Goal: Transaction & Acquisition: Purchase product/service

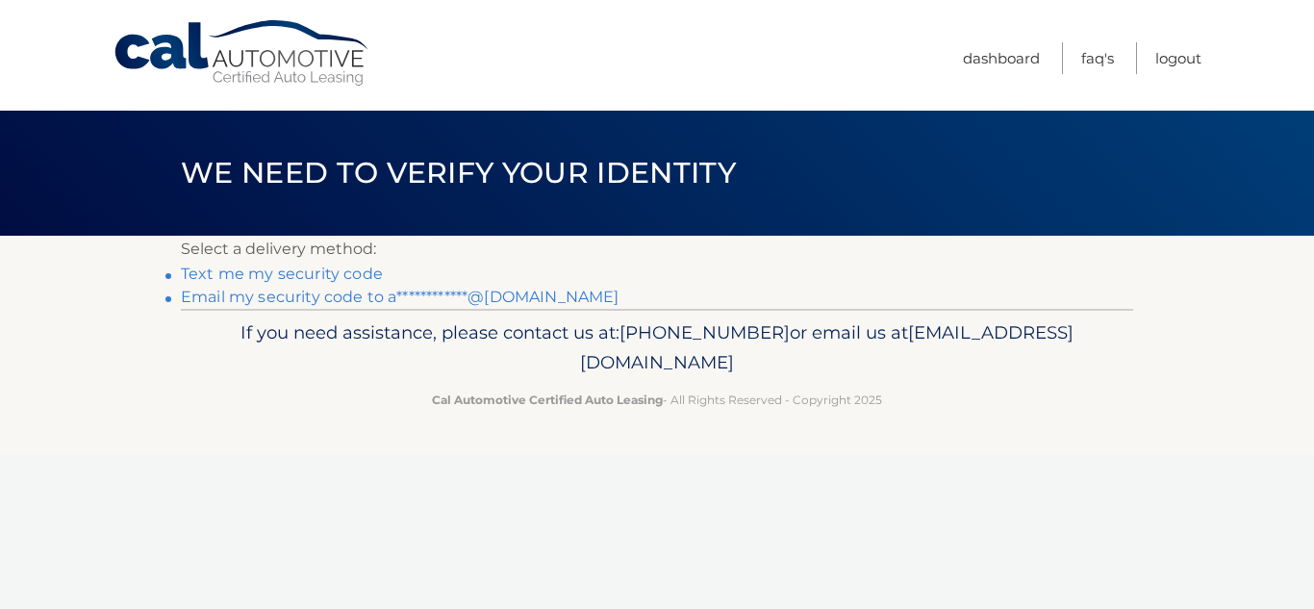
click at [392, 296] on link "**********" at bounding box center [400, 297] width 438 height 18
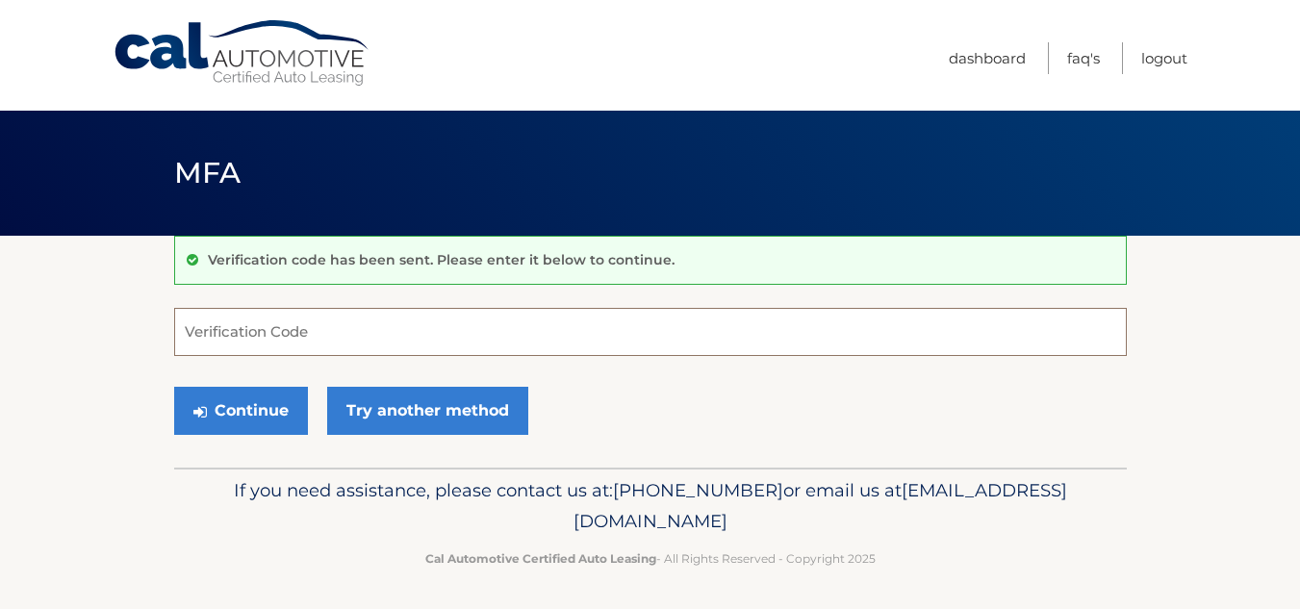
click at [270, 333] on input "Verification Code" at bounding box center [650, 332] width 952 height 48
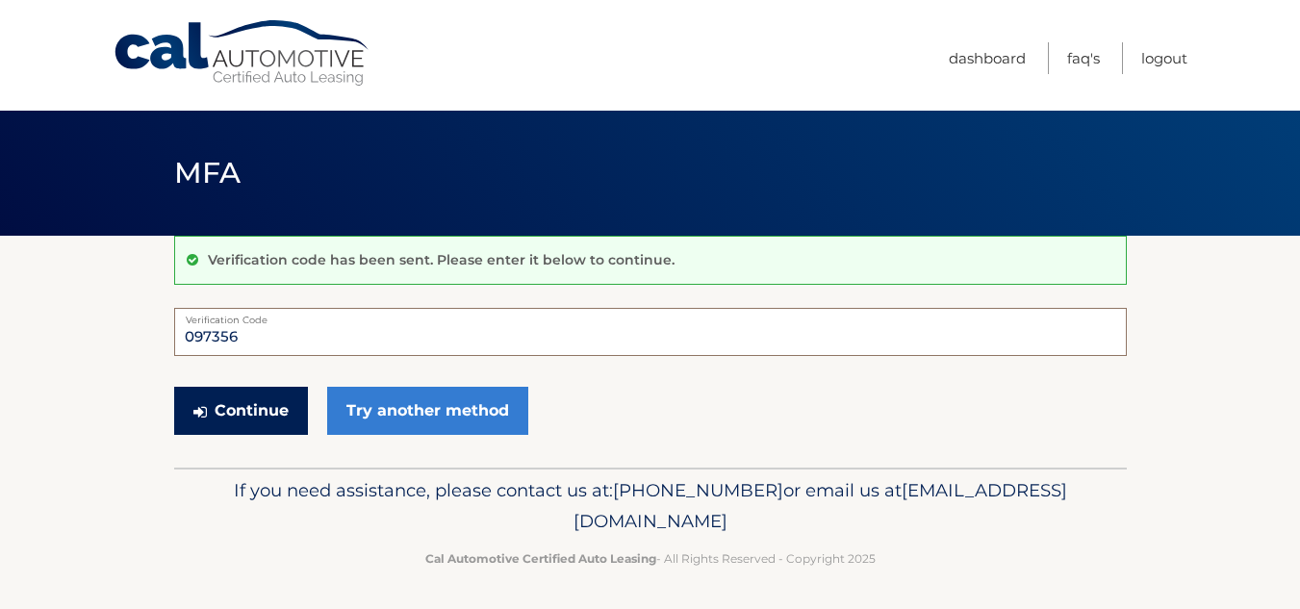
type input "097356"
click at [240, 409] on button "Continue" at bounding box center [241, 411] width 134 height 48
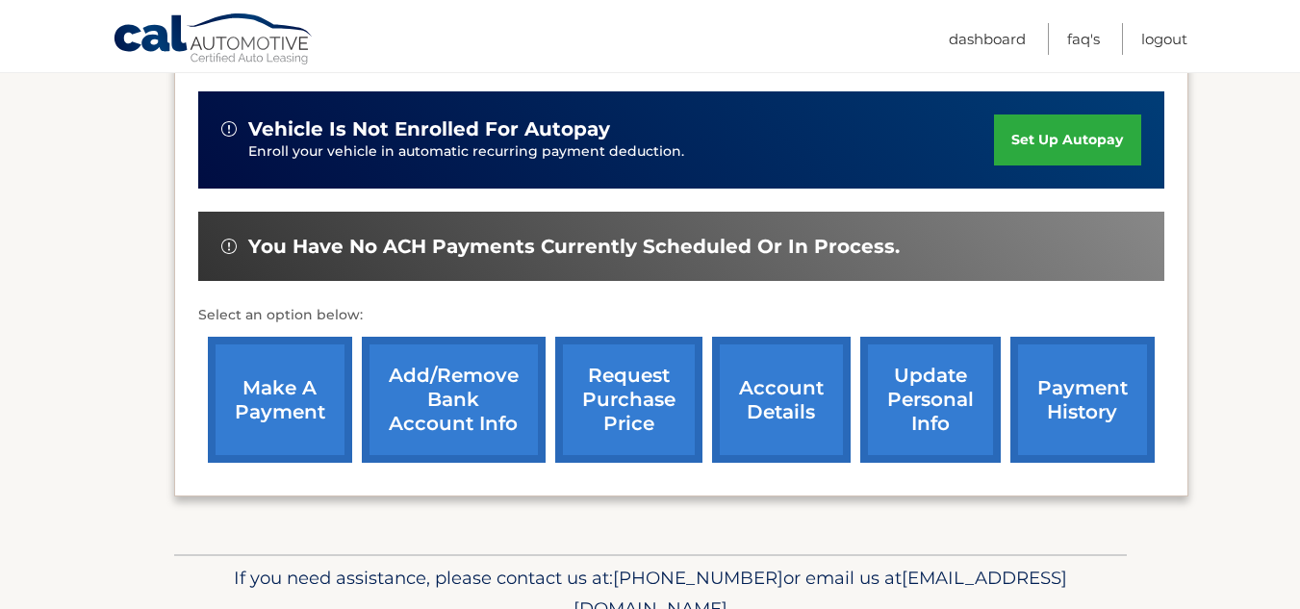
scroll to position [481, 0]
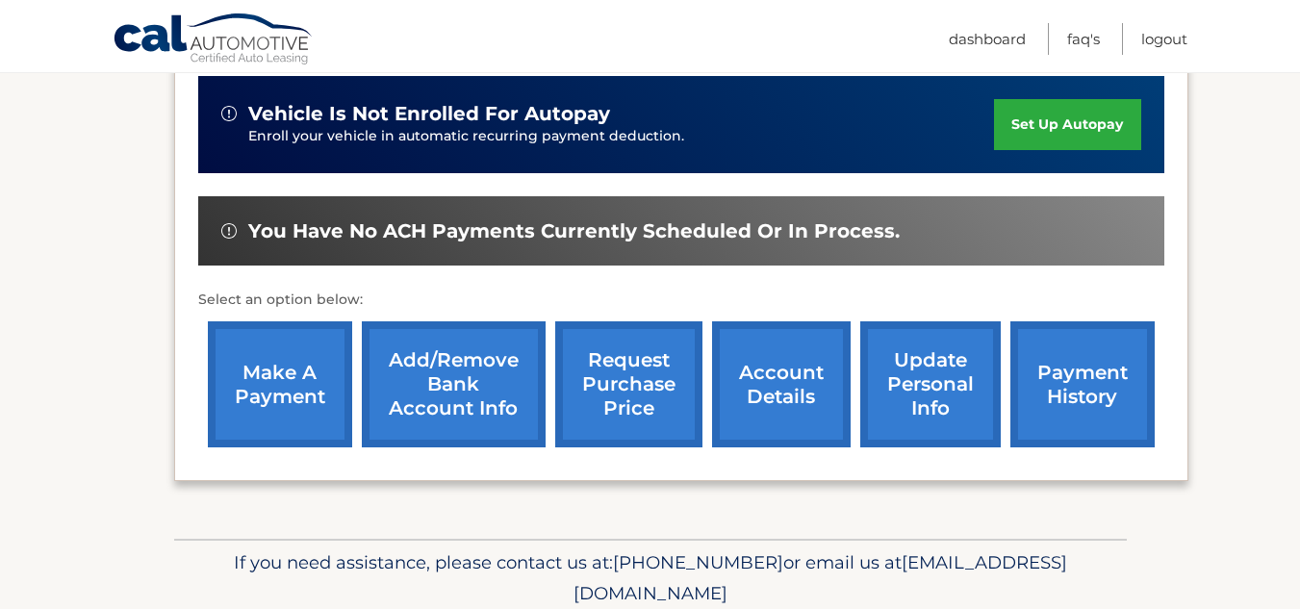
click at [323, 377] on link "make a payment" at bounding box center [280, 384] width 144 height 126
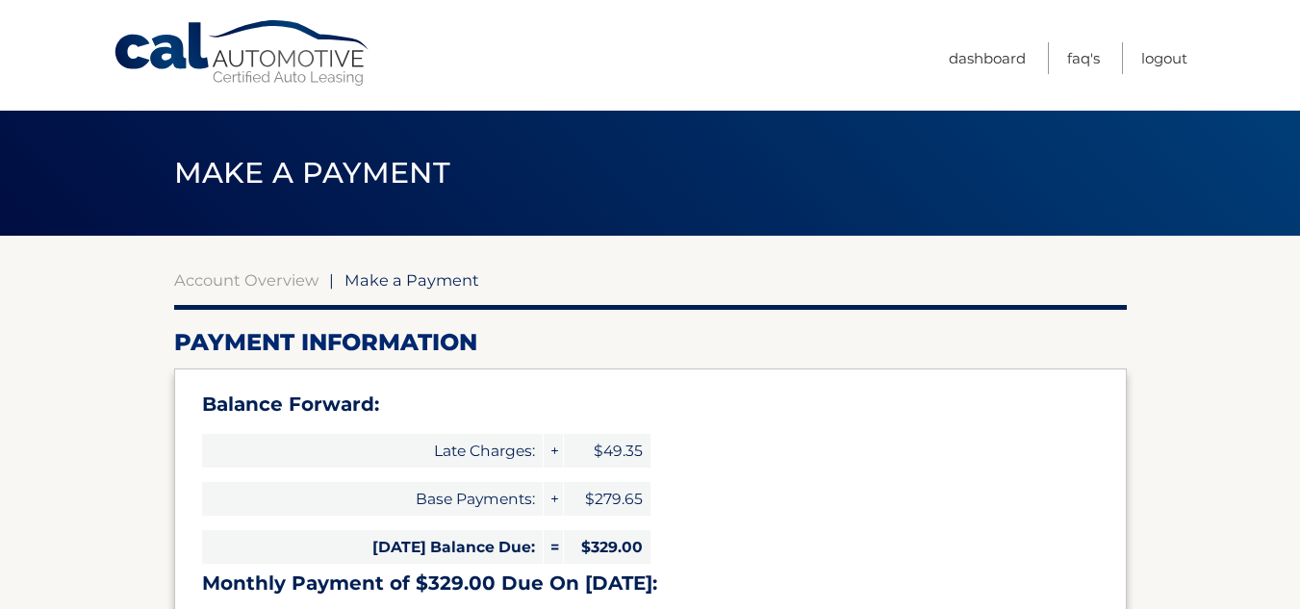
select select "MjRlYzdmNzEtYWVkNS00ZmRhLThiNTktZTNmMzI2N2RlNzQ3"
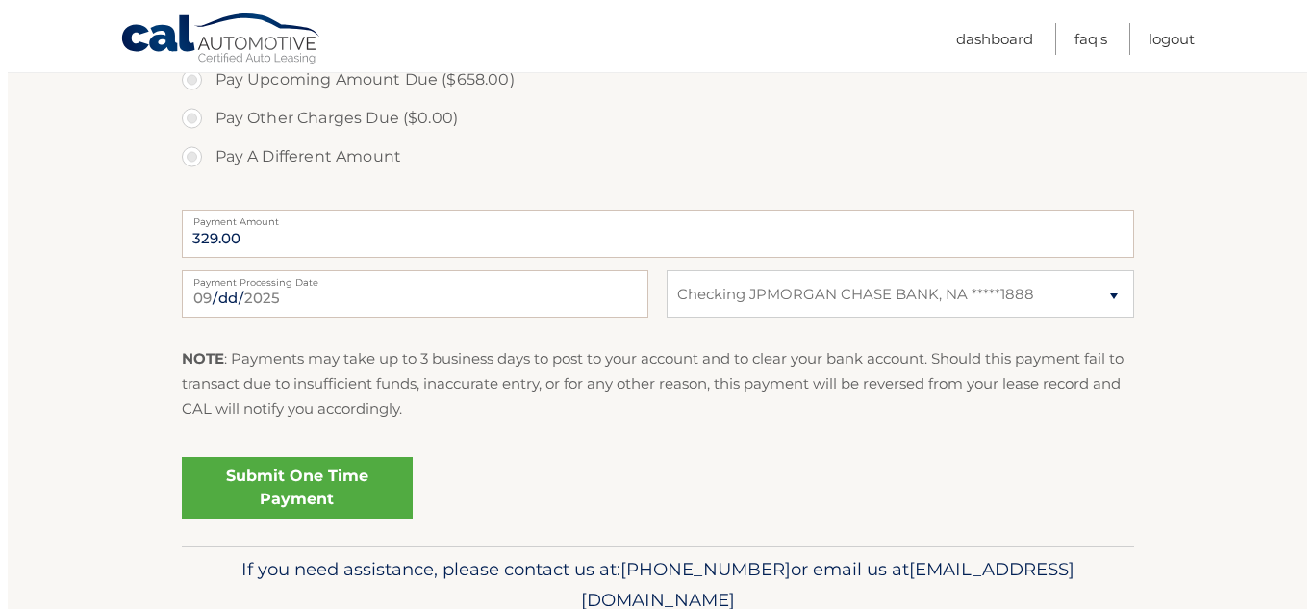
scroll to position [866, 0]
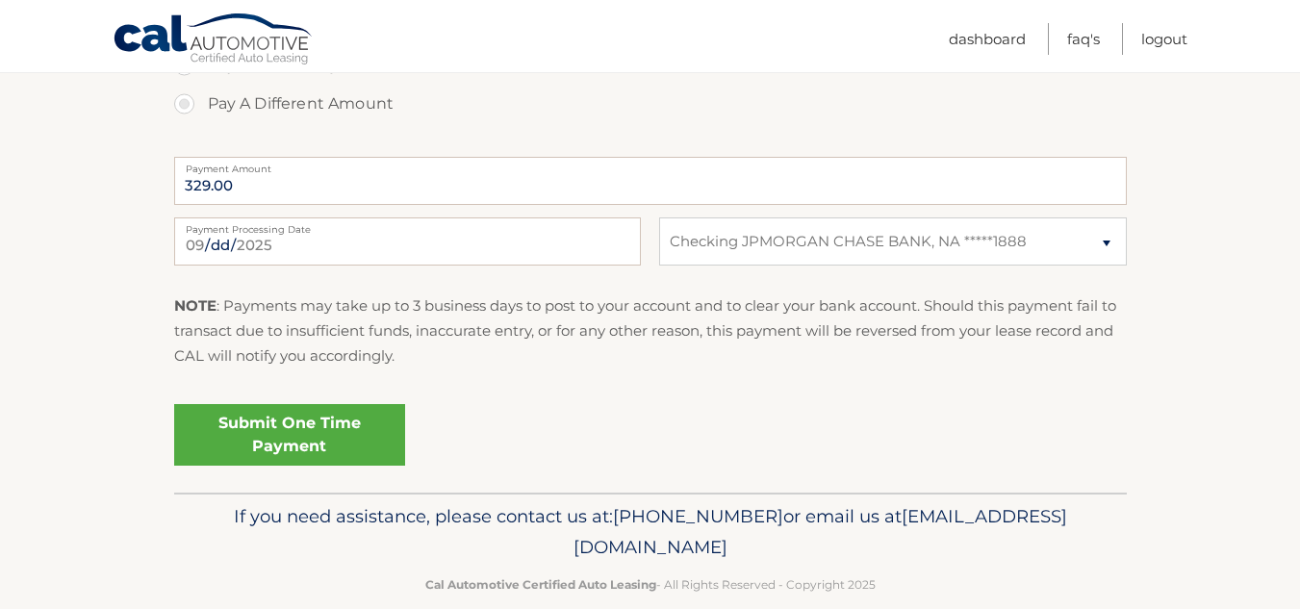
click at [323, 425] on link "Submit One Time Payment" at bounding box center [289, 435] width 231 height 62
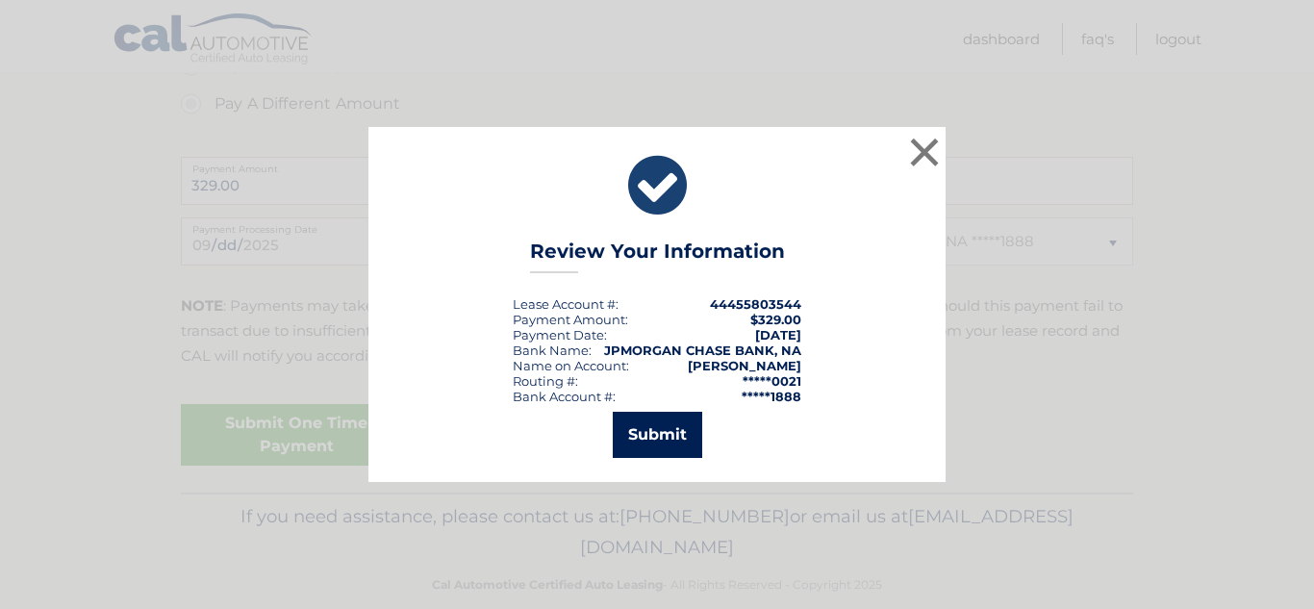
drag, startPoint x: 666, startPoint y: 436, endPoint x: 664, endPoint y: 490, distance: 53.9
click at [663, 438] on button "Submit" at bounding box center [657, 435] width 89 height 46
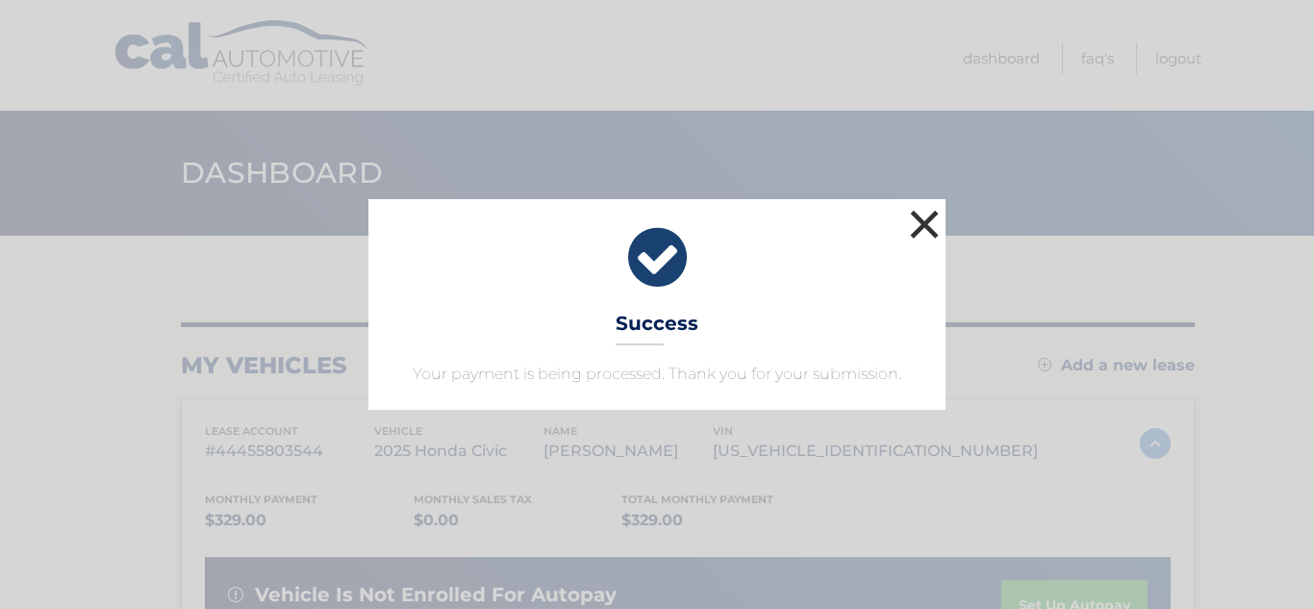
click at [935, 221] on button "×" at bounding box center [924, 224] width 38 height 38
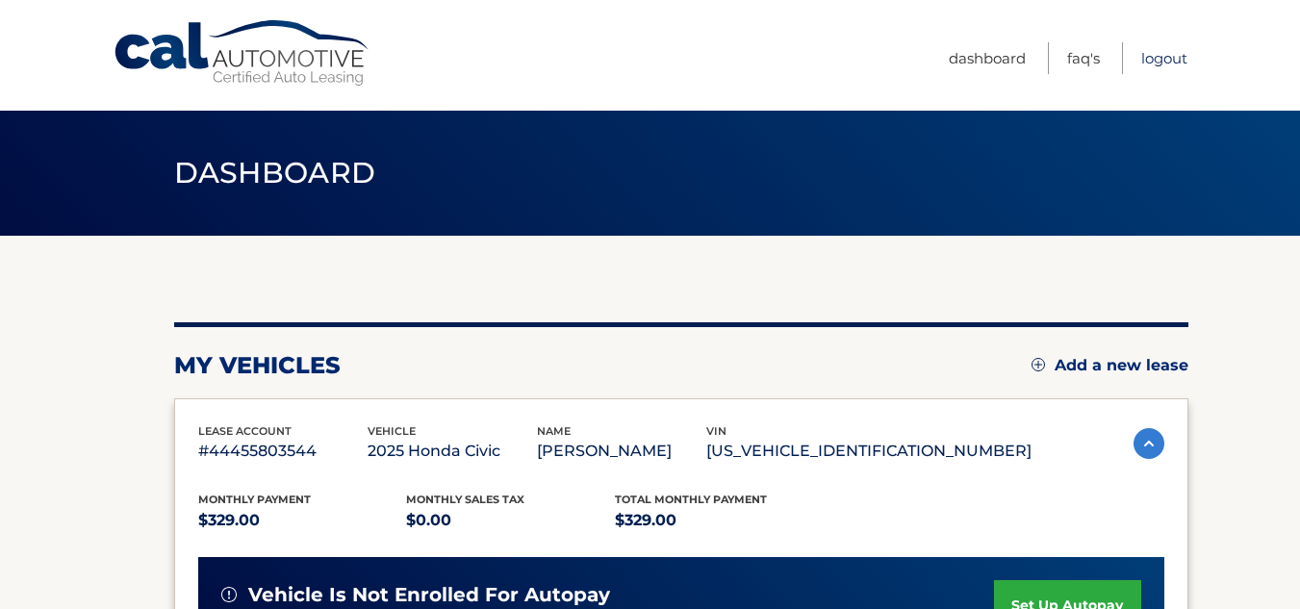
click at [1162, 59] on link "Logout" at bounding box center [1164, 58] width 46 height 32
